Goal: Task Accomplishment & Management: Manage account settings

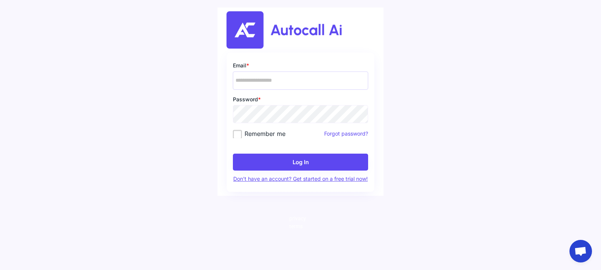
click at [265, 80] on input "email" at bounding box center [301, 80] width 136 height 18
type input "**********"
click at [236, 135] on label "Remember me" at bounding box center [259, 134] width 53 height 8
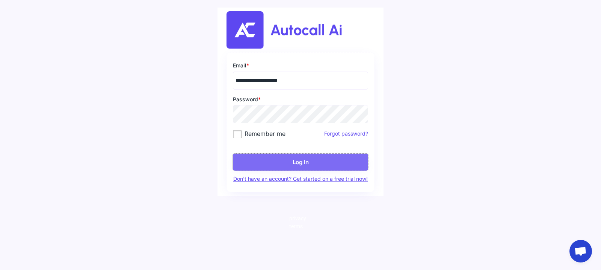
click at [263, 159] on button "Log In" at bounding box center [301, 161] width 136 height 17
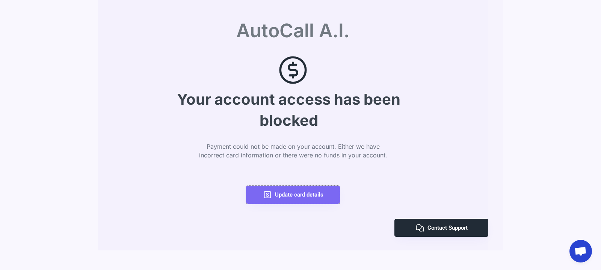
click at [318, 195] on span "Update card details" at bounding box center [299, 195] width 48 height 6
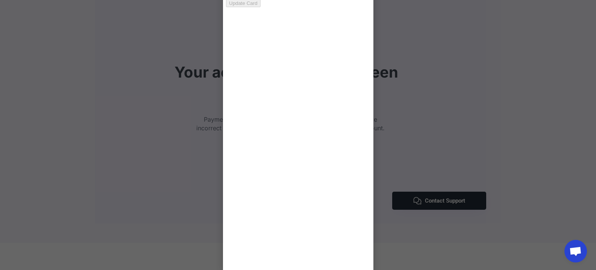
scroll to position [31, 0]
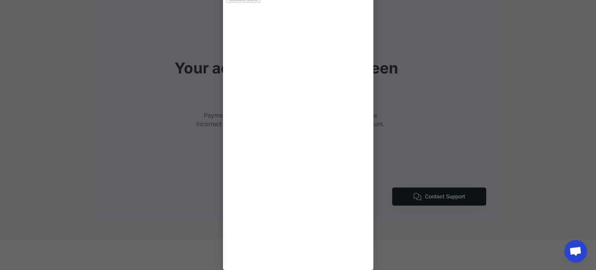
click at [313, 101] on body "Update Card" at bounding box center [298, 127] width 144 height 273
click at [350, 81] on body "Update Card" at bounding box center [298, 127] width 144 height 273
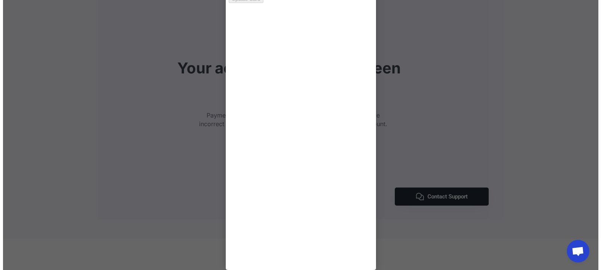
scroll to position [0, 0]
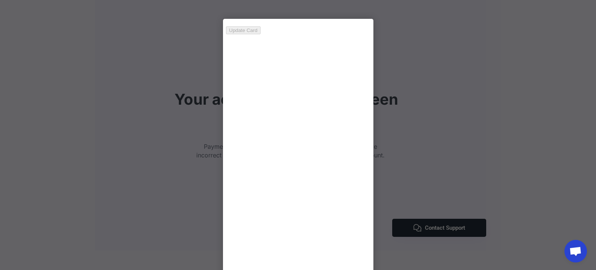
click at [488, 80] on div at bounding box center [298, 135] width 596 height 270
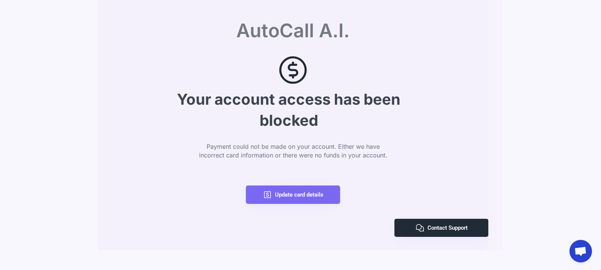
click at [328, 194] on button "Update card details" at bounding box center [293, 194] width 94 height 18
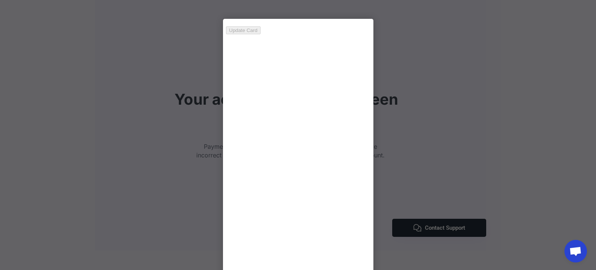
click at [295, 174] on body "Update Card" at bounding box center [298, 158] width 144 height 273
click at [482, 174] on div at bounding box center [298, 135] width 596 height 270
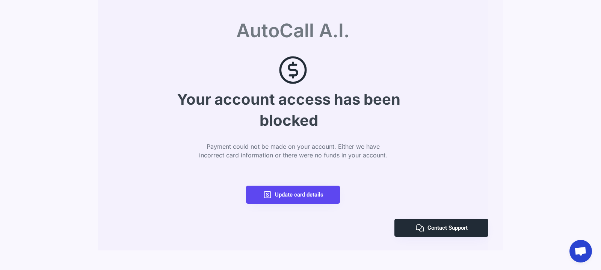
drag, startPoint x: 482, startPoint y: 174, endPoint x: 530, endPoint y: 227, distance: 72.7
click at [530, 227] on div "AutoCall A.I. Your account access has been blocked Payment could not be made on…" at bounding box center [300, 135] width 601 height 270
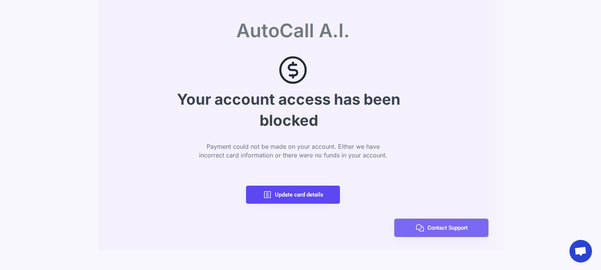
click at [461, 225] on span "Contact Support" at bounding box center [448, 228] width 40 height 6
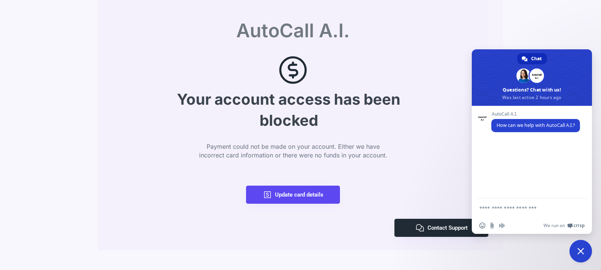
click at [581, 248] on span "Close chat" at bounding box center [581, 250] width 7 height 7
